Goal: Information Seeking & Learning: Compare options

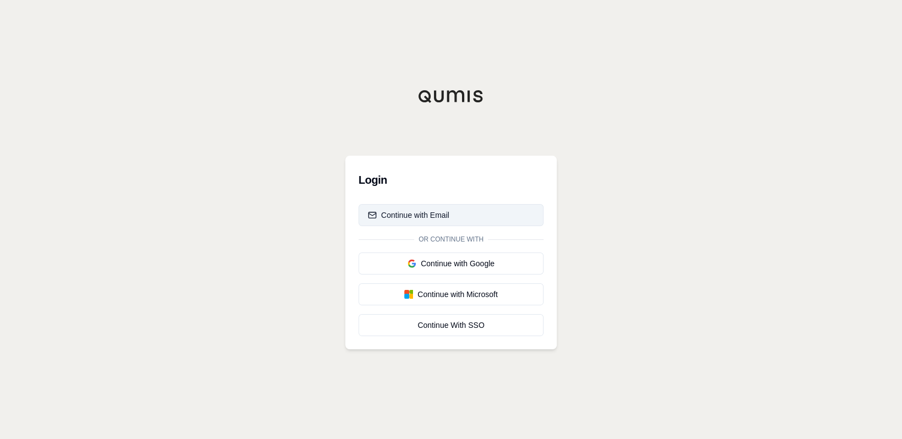
click at [420, 220] on div "Continue with Email" at bounding box center [408, 215] width 81 height 11
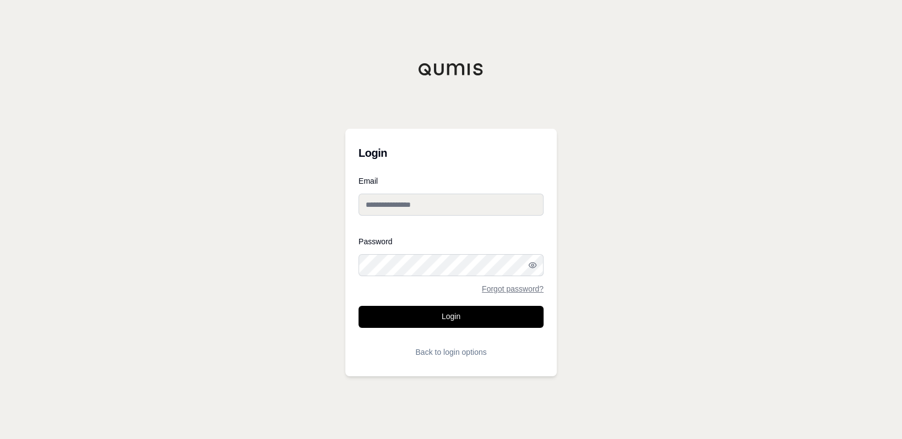
type input "**********"
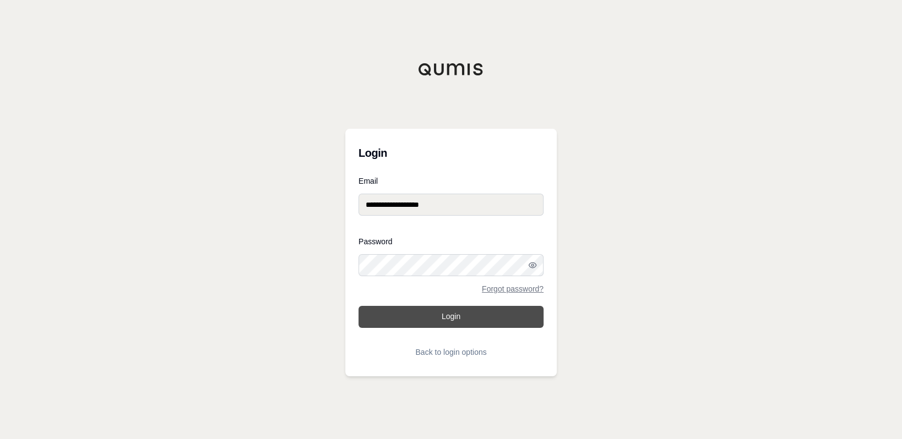
click at [454, 315] on button "Login" at bounding box center [450, 317] width 185 height 22
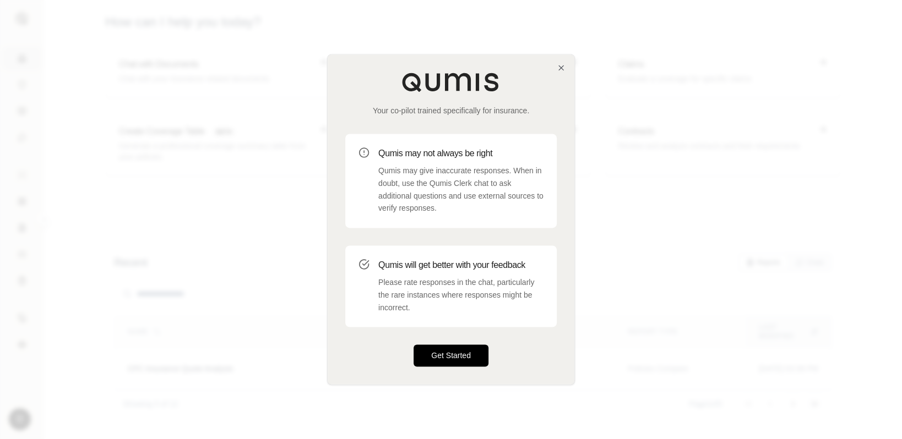
click at [463, 353] on button "Get Started" at bounding box center [451, 356] width 75 height 22
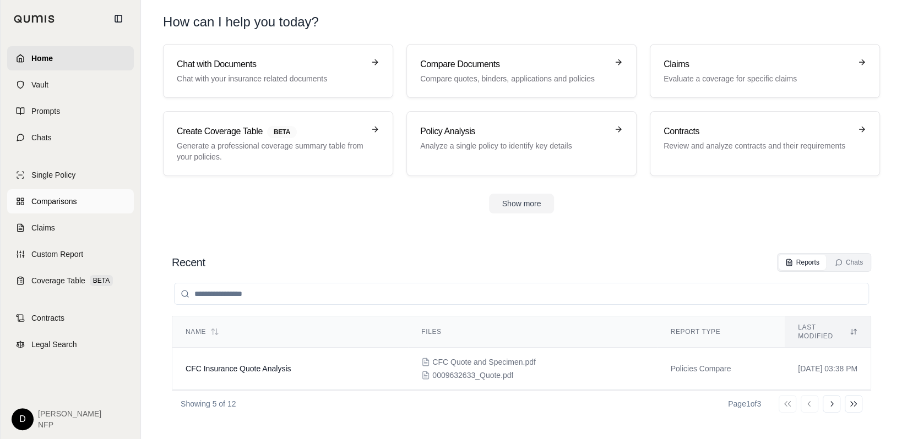
click at [25, 202] on link "Comparisons" at bounding box center [70, 201] width 127 height 24
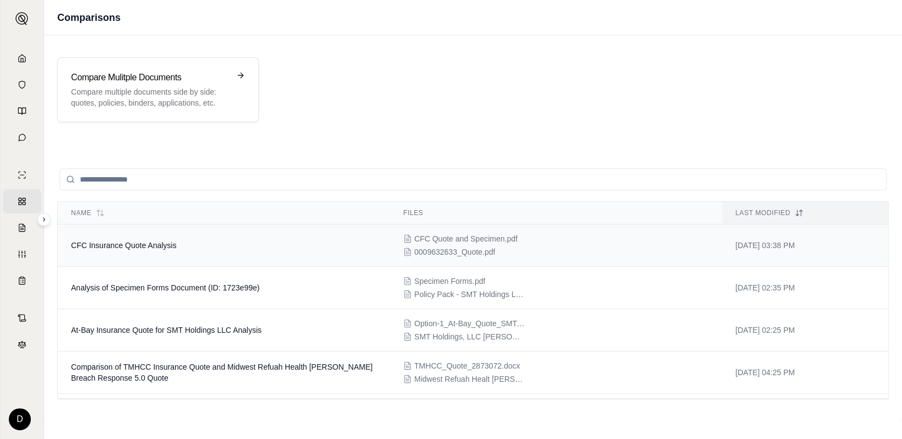
click at [470, 233] on span "CFC Quote and Specimen.pdf" at bounding box center [466, 238] width 104 height 11
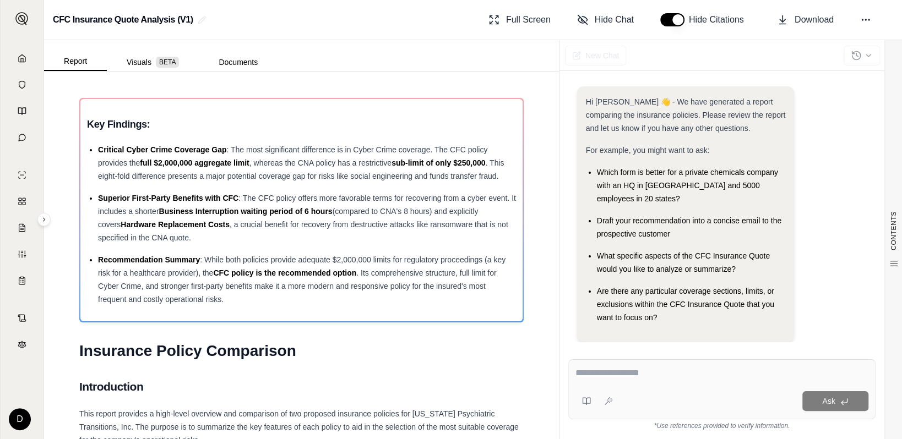
scroll to position [3, 0]
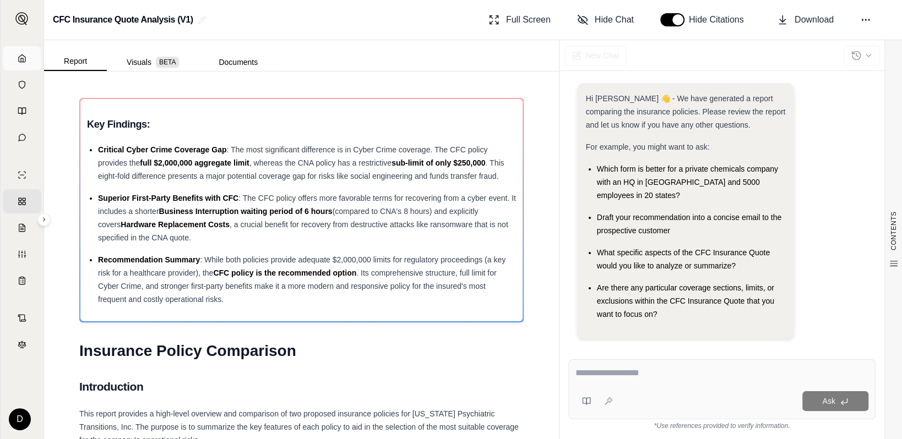
click at [21, 55] on link "Home" at bounding box center [22, 58] width 39 height 24
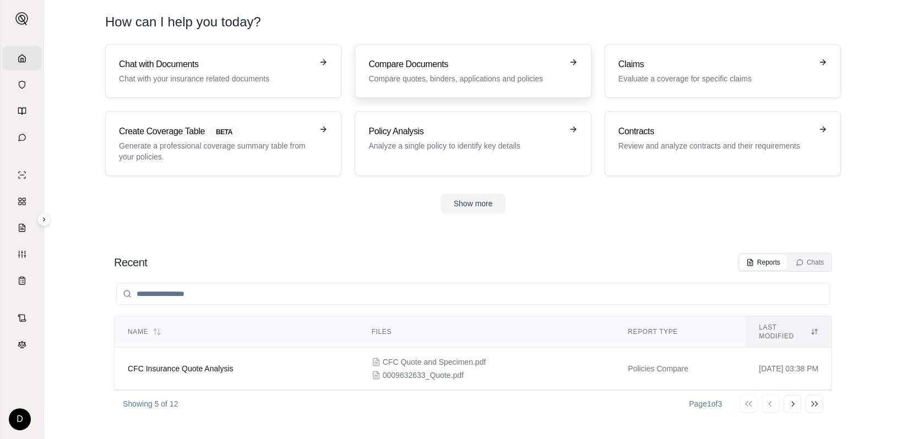
click at [474, 64] on h3 "Compare Documents" at bounding box center [464, 64] width 193 height 13
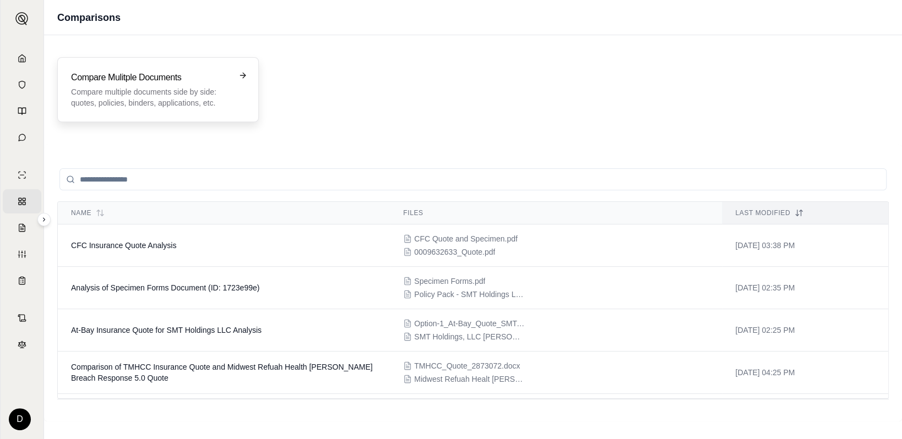
click at [171, 74] on h3 "Compare Mulitple Documents" at bounding box center [150, 77] width 159 height 13
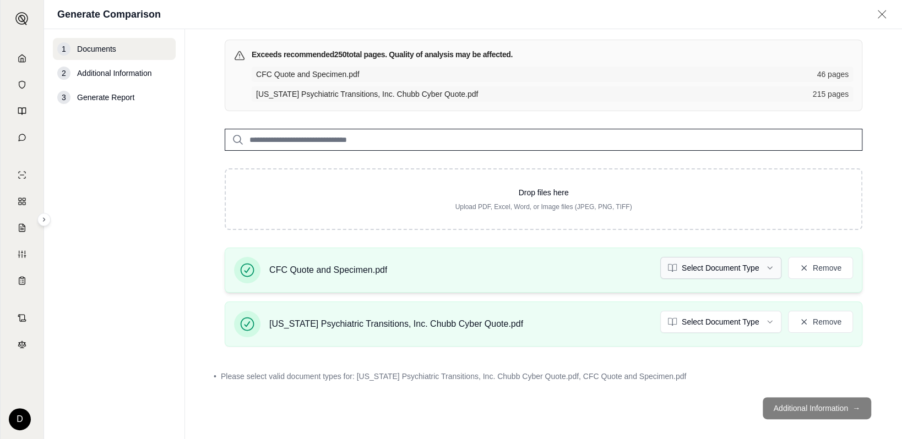
scroll to position [81, 0]
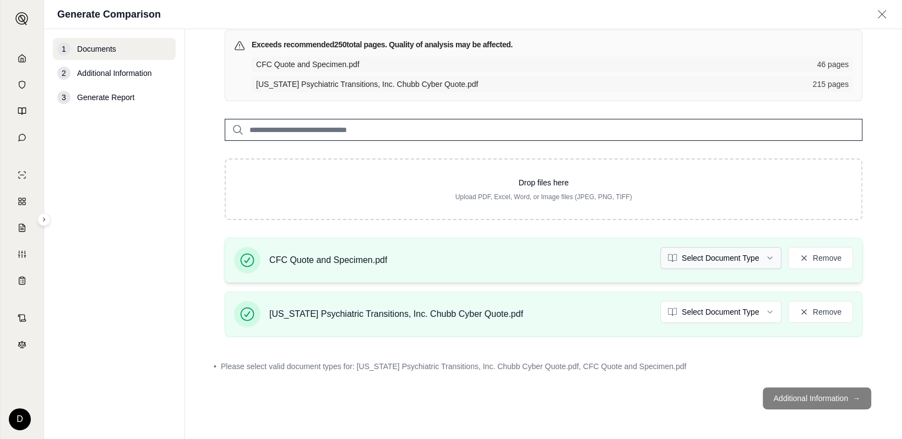
click at [733, 262] on html "Home Vault Prompts Chats Single Policy Comparisons Claims Custom Report Coverag…" at bounding box center [451, 219] width 902 height 439
click at [711, 307] on html "Document type updated successfully Home Vault Prompts Chats Single Policy Compa…" at bounding box center [451, 219] width 902 height 439
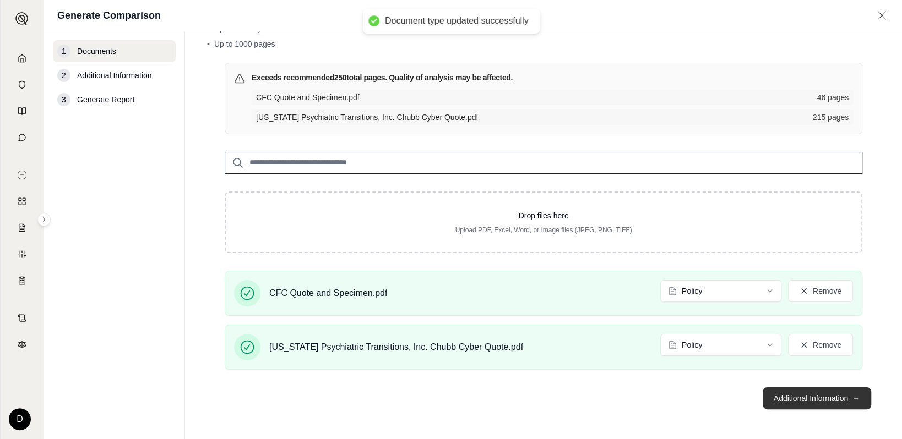
click at [803, 395] on button "Additional Information →" at bounding box center [817, 399] width 108 height 22
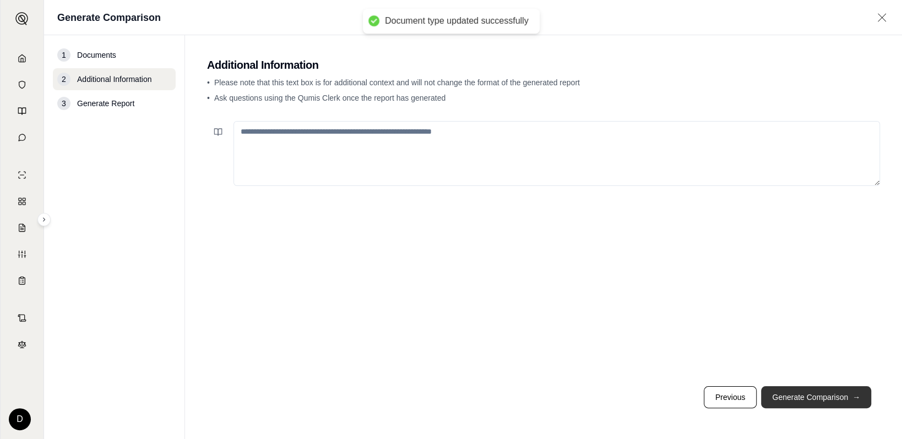
scroll to position [0, 0]
click at [820, 400] on button "Generate Comparison →" at bounding box center [816, 398] width 110 height 22
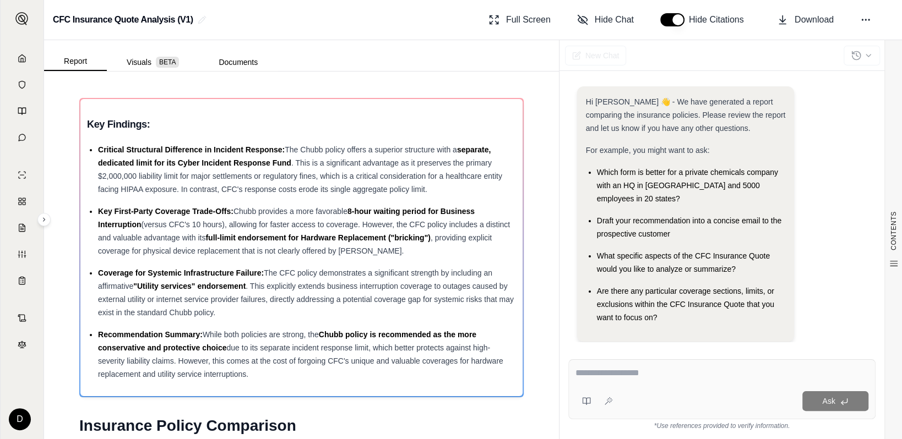
scroll to position [3, 0]
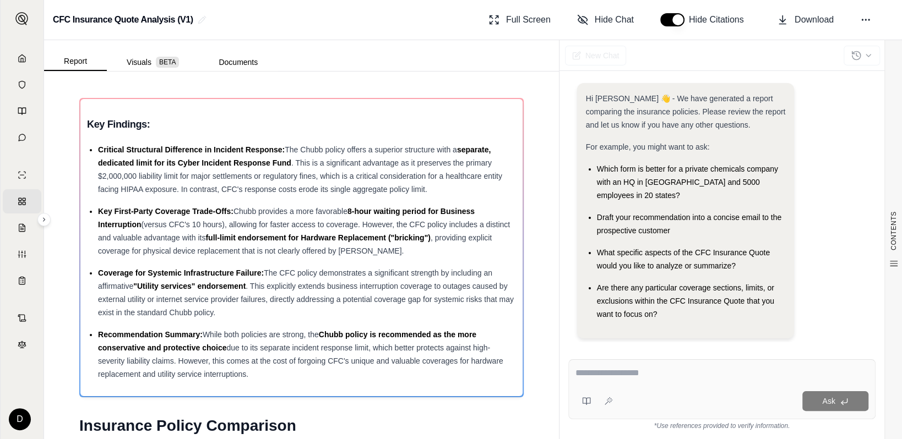
drag, startPoint x: 21, startPoint y: 58, endPoint x: 33, endPoint y: 59, distance: 11.6
click at [23, 57] on link "Home" at bounding box center [22, 58] width 39 height 24
